Goal: Task Accomplishment & Management: Manage account settings

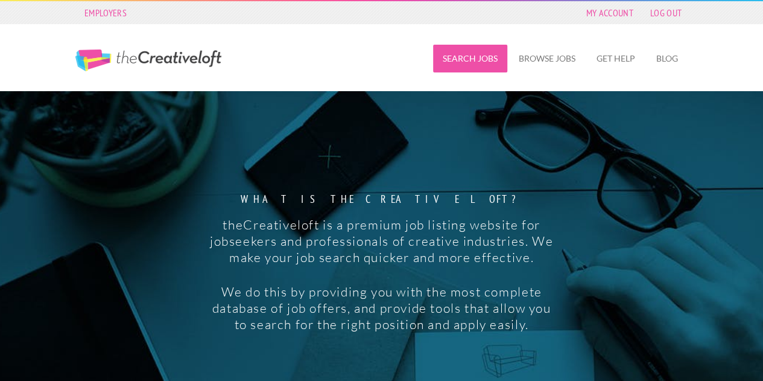
click at [455, 59] on link "Search Jobs" at bounding box center [470, 59] width 74 height 28
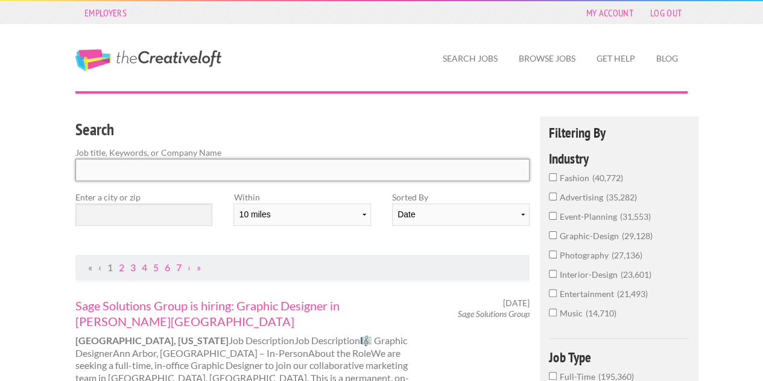
click at [244, 173] on input "Search" at bounding box center [302, 170] width 454 height 22
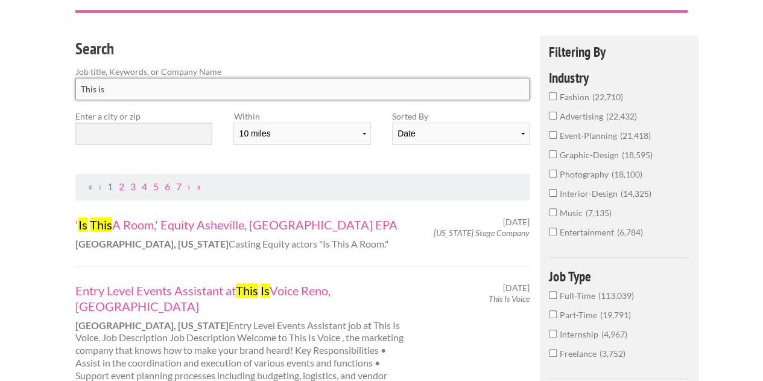
scroll to position [84, 0]
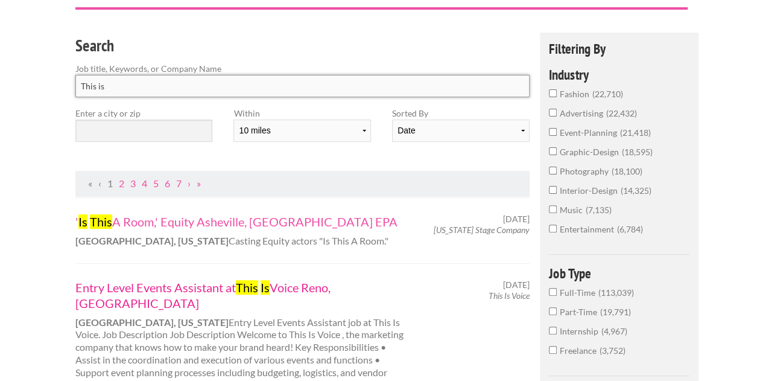
type input "This is"
click at [190, 288] on link "Entry Level Events Assistant at This Is Voice Reno, NV" at bounding box center [242, 294] width 335 height 31
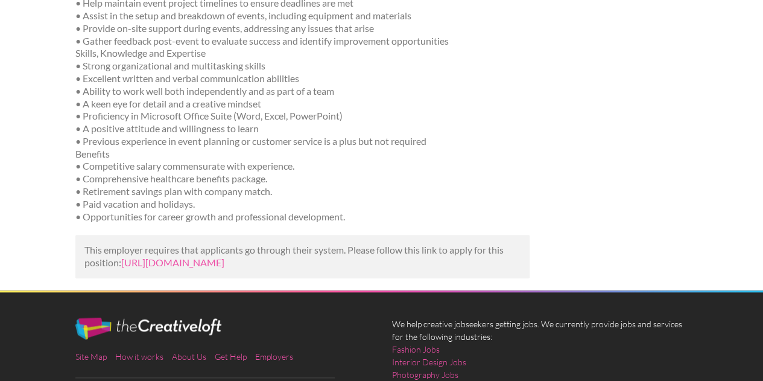
scroll to position [550, 0]
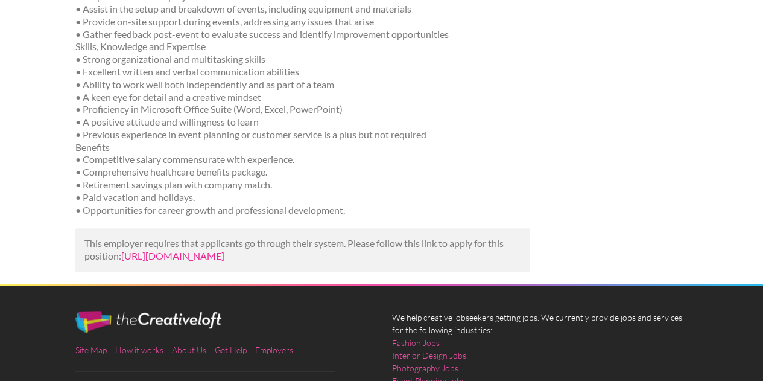
click at [224, 250] on link "[URL][DOMAIN_NAME]" at bounding box center [172, 255] width 103 height 11
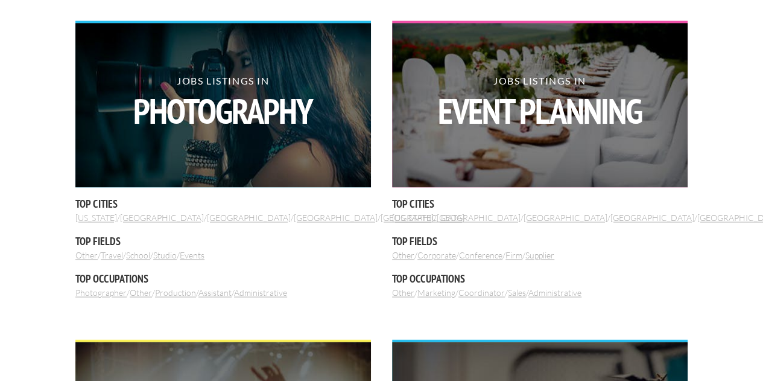
scroll to position [761, 0]
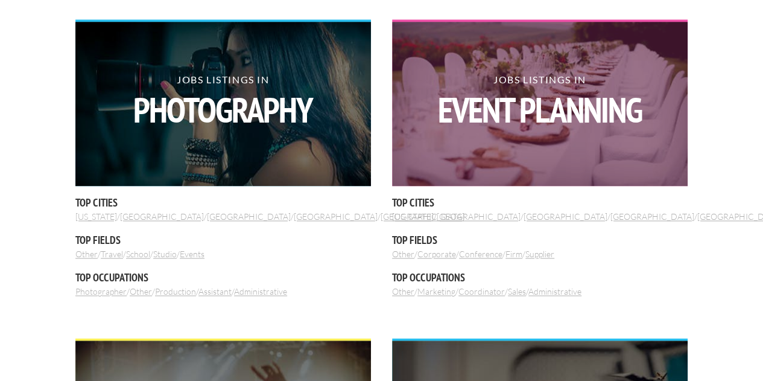
click at [488, 138] on img at bounding box center [540, 104] width 296 height 164
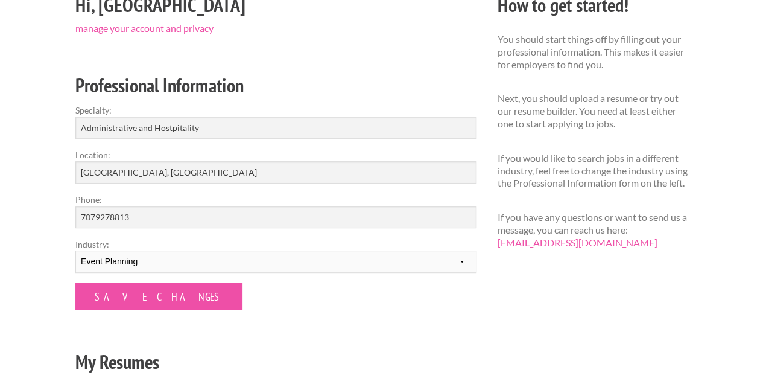
scroll to position [126, 0]
click at [200, 127] on input "Administrative and Hostpitality" at bounding box center [275, 128] width 401 height 22
click at [171, 129] on input "Administrative and Hostpitality" at bounding box center [275, 128] width 401 height 22
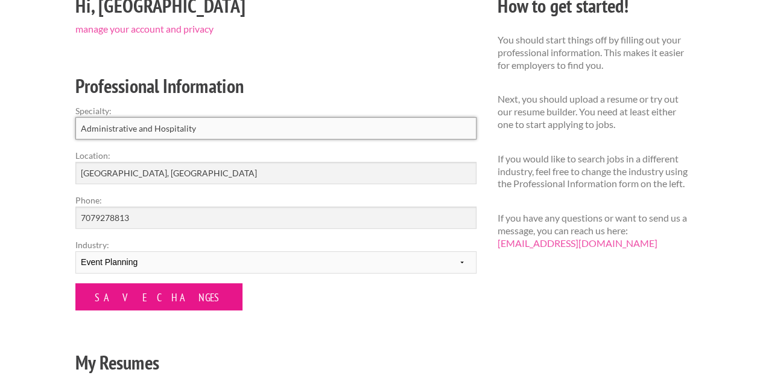
type input "Administrative and Hospitality"
click at [127, 300] on input "Save Changes" at bounding box center [158, 296] width 167 height 27
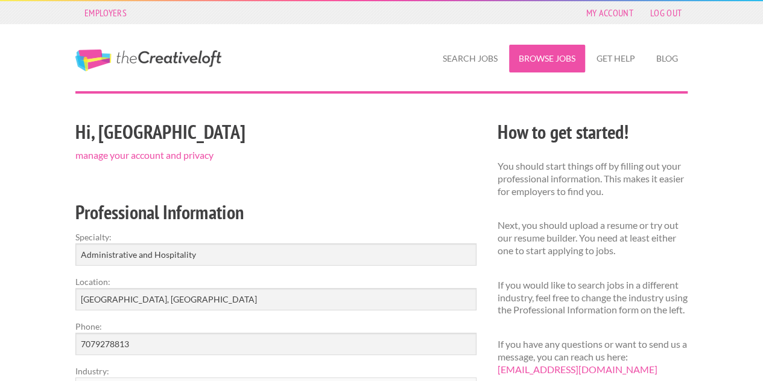
click at [544, 59] on link "Browse Jobs" at bounding box center [547, 59] width 76 height 28
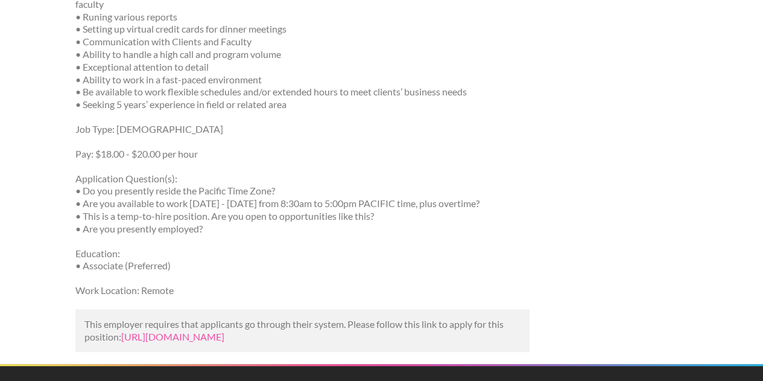
scroll to position [425, 0]
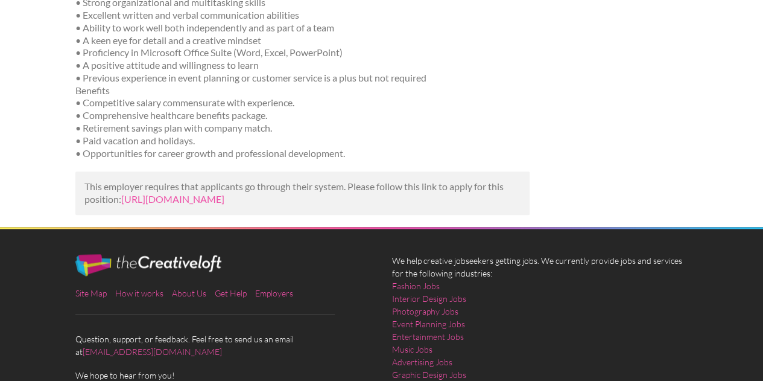
scroll to position [608, 0]
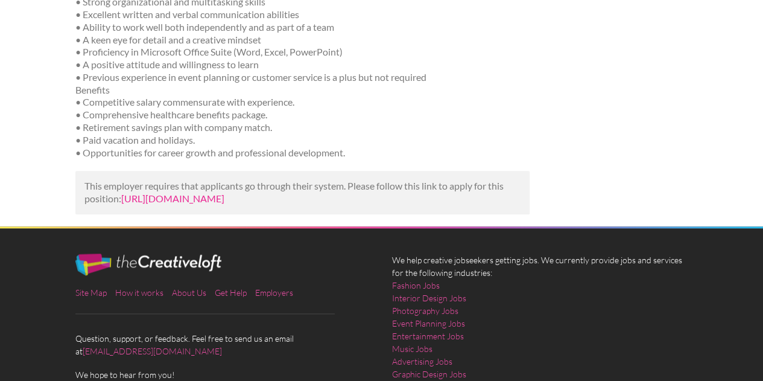
click at [224, 192] on link "[URL][DOMAIN_NAME]" at bounding box center [172, 197] width 103 height 11
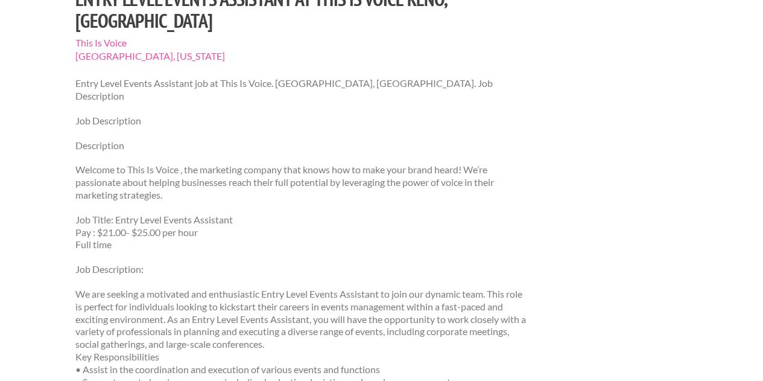
scroll to position [0, 0]
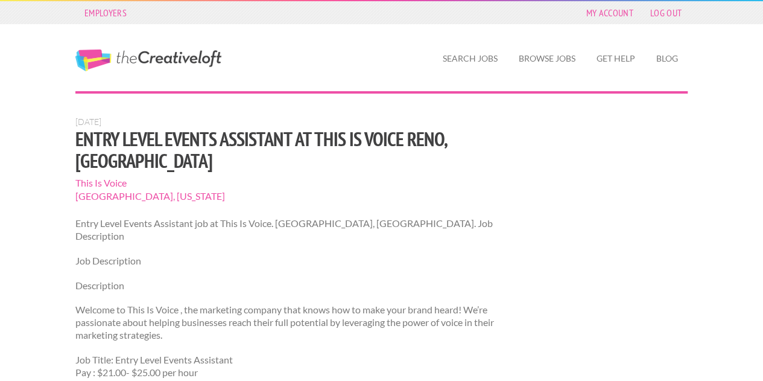
click at [100, 176] on span "This Is Voice" at bounding box center [302, 182] width 454 height 13
